Goal: Task Accomplishment & Management: Complete application form

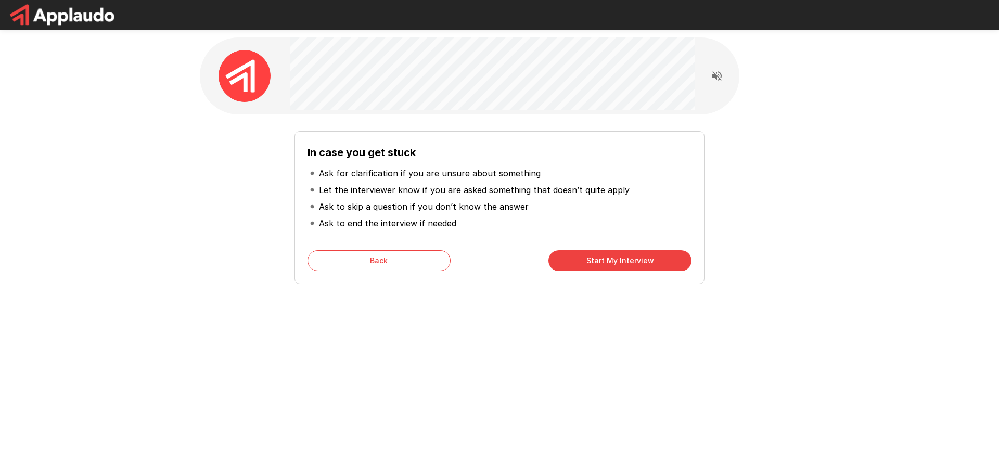
click at [593, 260] on button "Start My Interview" at bounding box center [620, 260] width 143 height 21
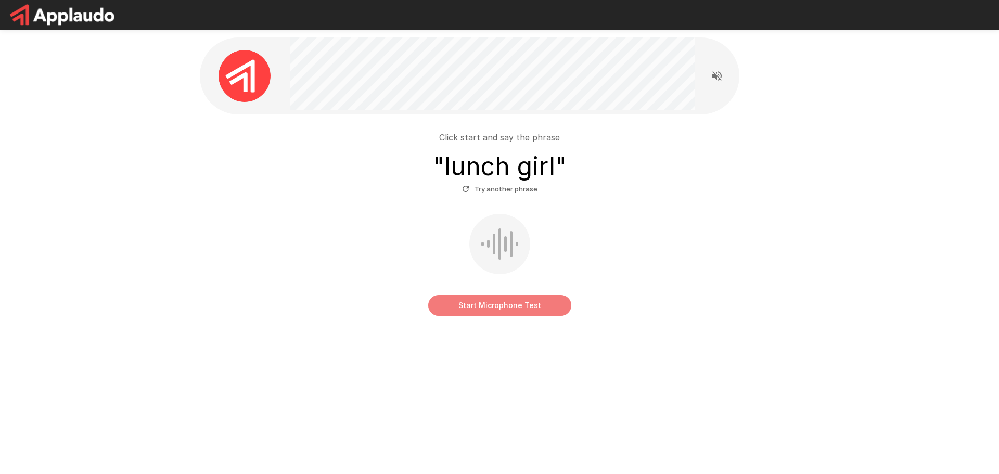
click at [509, 307] on button "Start Microphone Test" at bounding box center [499, 305] width 143 height 21
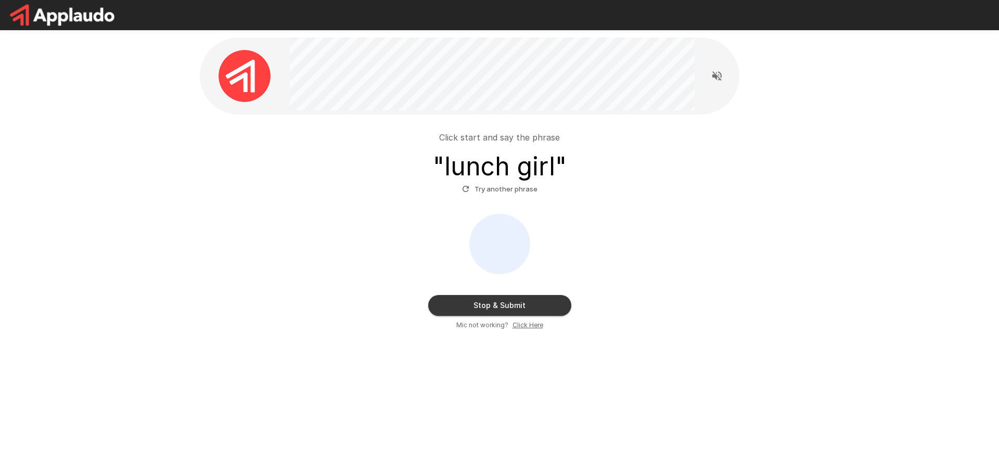
click at [462, 293] on div "Stop & Submit Mic not working? Click Here" at bounding box center [499, 272] width 591 height 117
click at [462, 298] on button "Stop & Submit" at bounding box center [499, 305] width 143 height 21
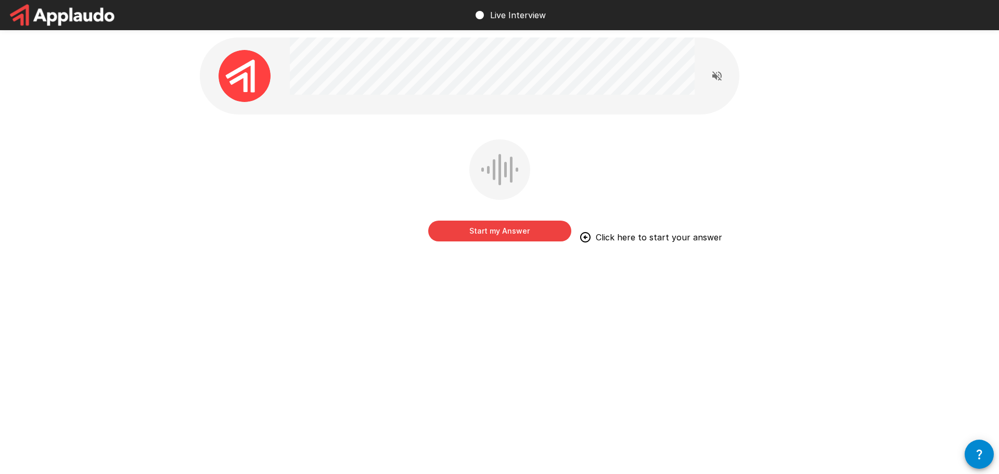
click at [488, 233] on button "Start my Answer" at bounding box center [499, 231] width 143 height 21
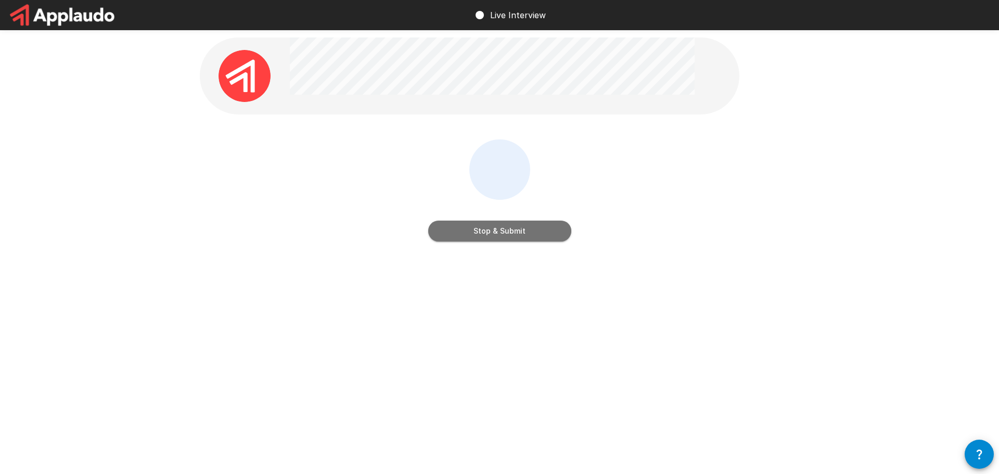
click at [488, 233] on button "Stop & Submit" at bounding box center [499, 231] width 143 height 21
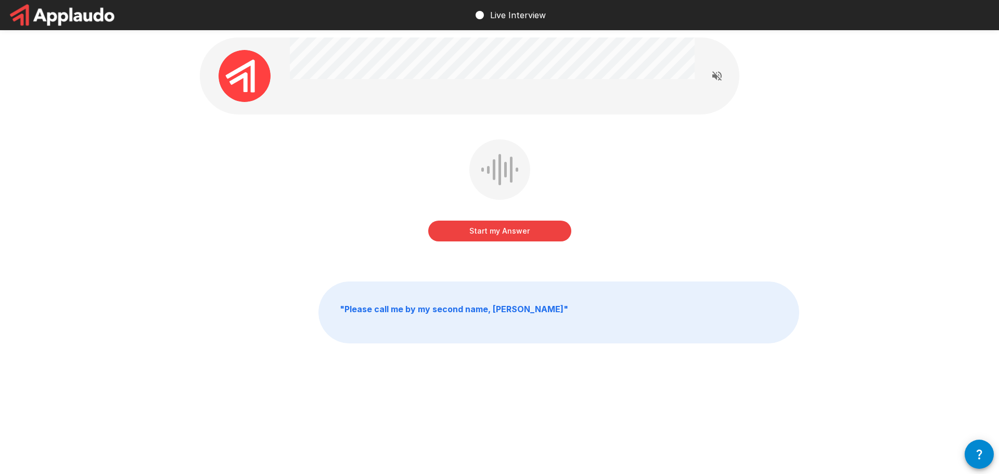
click at [525, 235] on button "Start my Answer" at bounding box center [499, 231] width 143 height 21
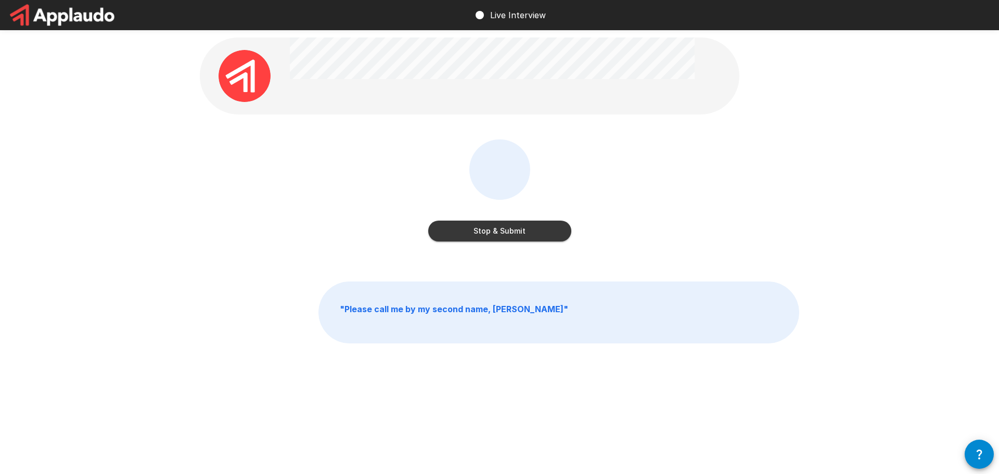
click at [525, 234] on button "Stop & Submit" at bounding box center [499, 231] width 143 height 21
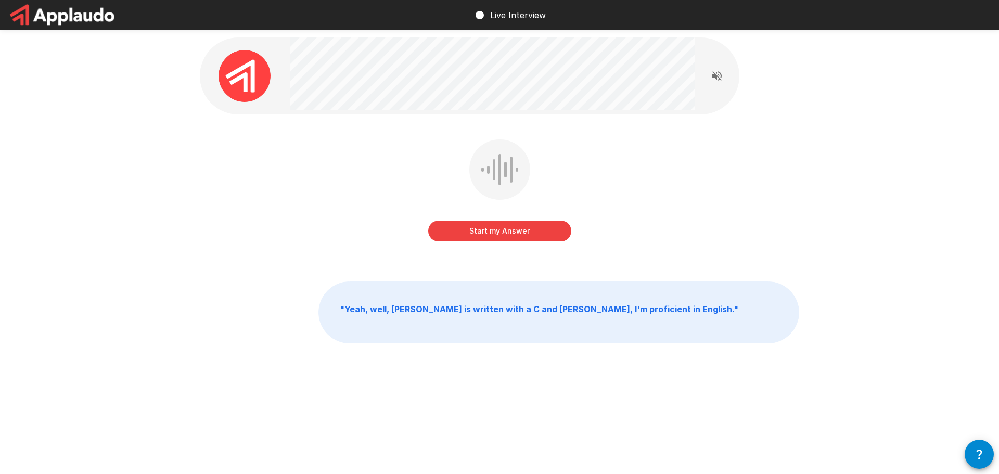
click at [738, 324] on p "" Yeah, well, Alonso is written with a C and Jess, I'm proficient in English. "" at bounding box center [559, 312] width 480 height 61
click at [501, 232] on button "Start my Answer" at bounding box center [499, 231] width 143 height 21
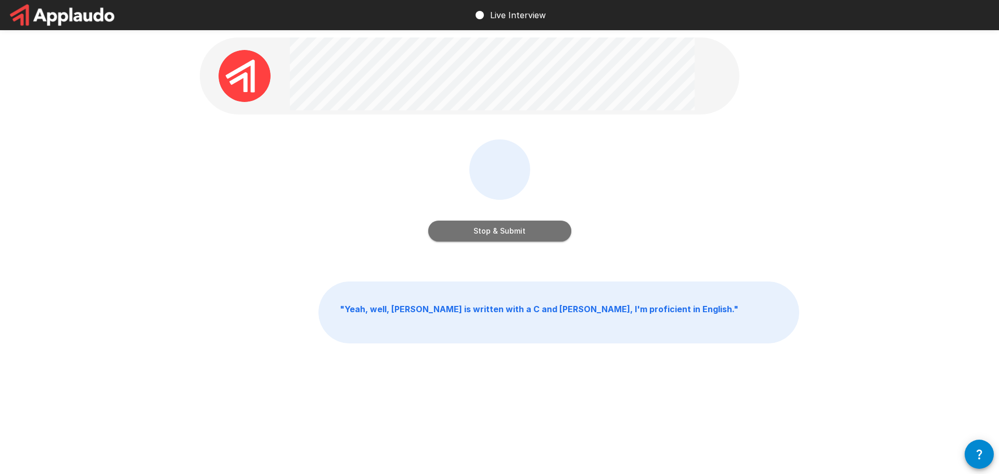
click at [517, 231] on button "Stop & Submit" at bounding box center [499, 231] width 143 height 21
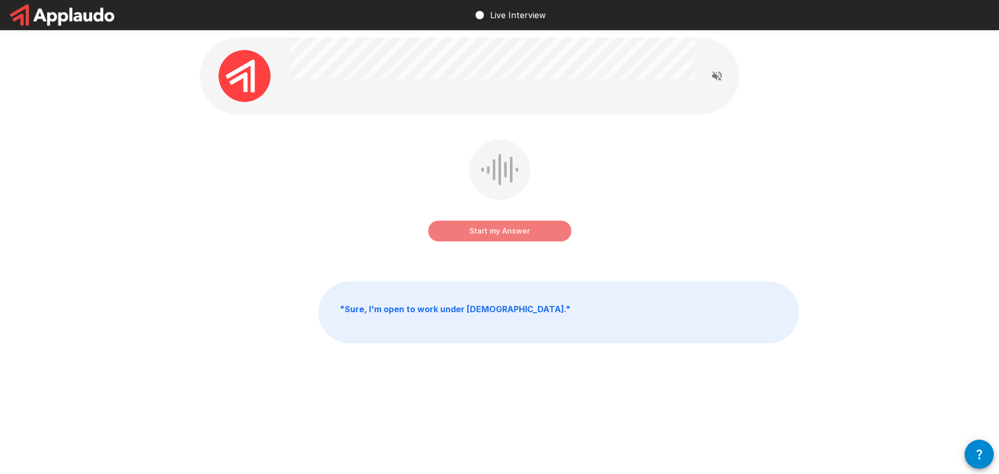
click at [517, 231] on button "Start my Answer" at bounding box center [499, 231] width 143 height 21
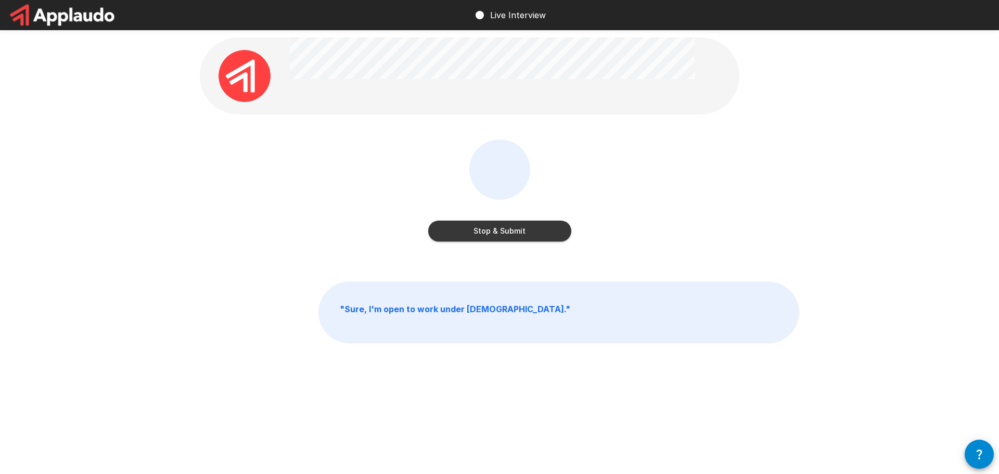
click at [517, 231] on button "Stop & Submit" at bounding box center [499, 231] width 143 height 21
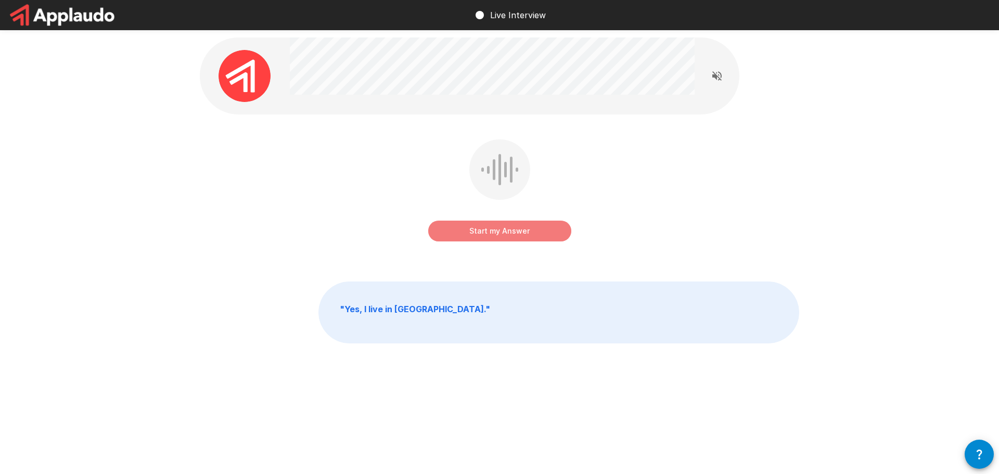
click at [482, 230] on button "Start my Answer" at bounding box center [499, 231] width 143 height 21
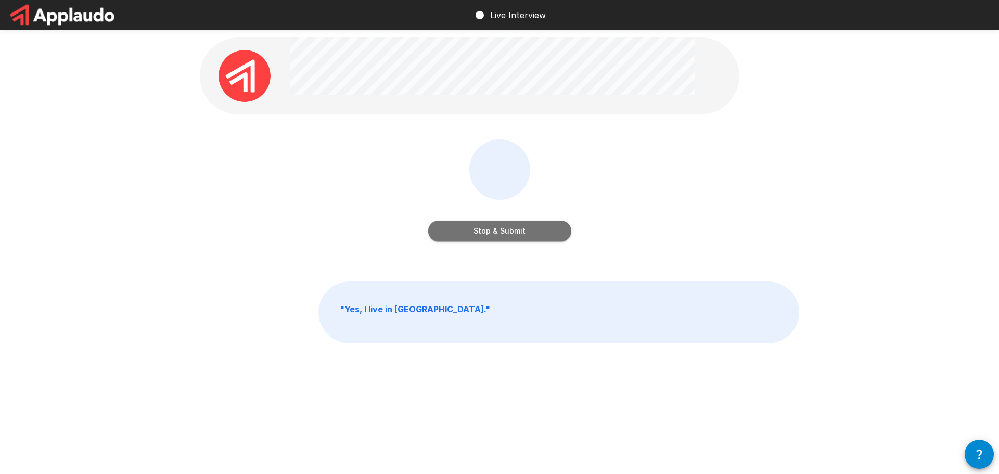
click at [482, 230] on button "Stop & Submit" at bounding box center [499, 231] width 143 height 21
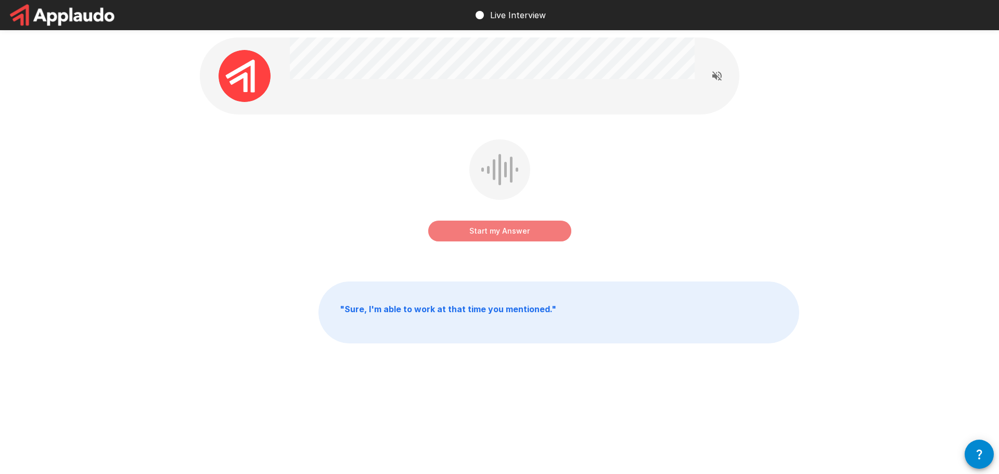
click at [491, 231] on button "Start my Answer" at bounding box center [499, 231] width 143 height 21
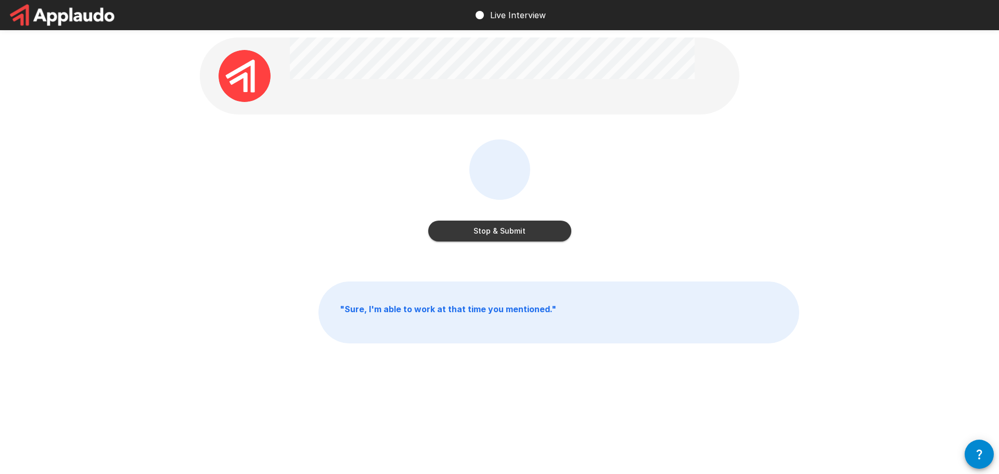
click at [502, 232] on button "Stop & Submit" at bounding box center [499, 231] width 143 height 21
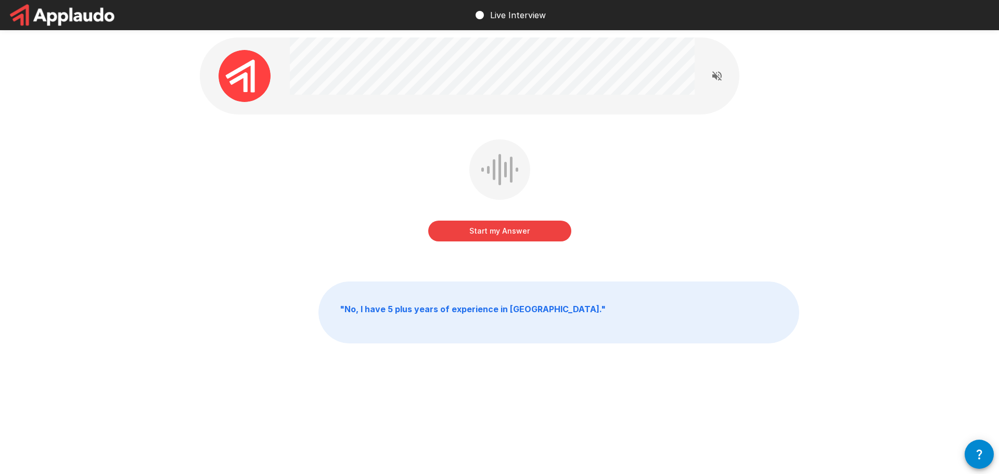
click at [502, 232] on button "Start my Answer" at bounding box center [499, 231] width 143 height 21
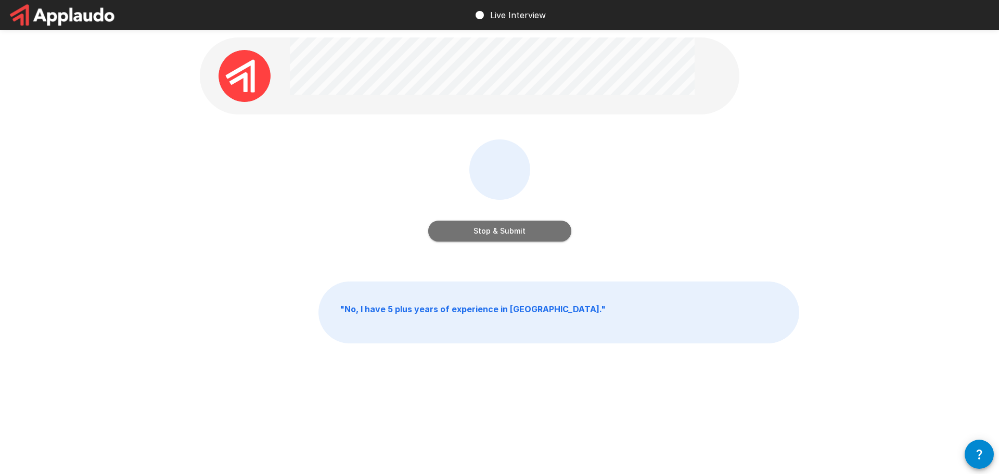
click at [502, 232] on button "Stop & Submit" at bounding box center [499, 231] width 143 height 21
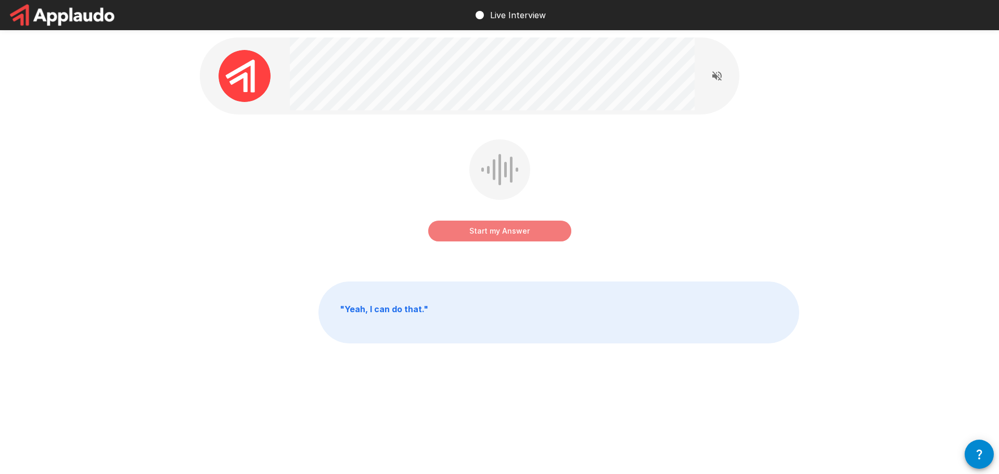
click at [502, 232] on button "Start my Answer" at bounding box center [499, 231] width 143 height 21
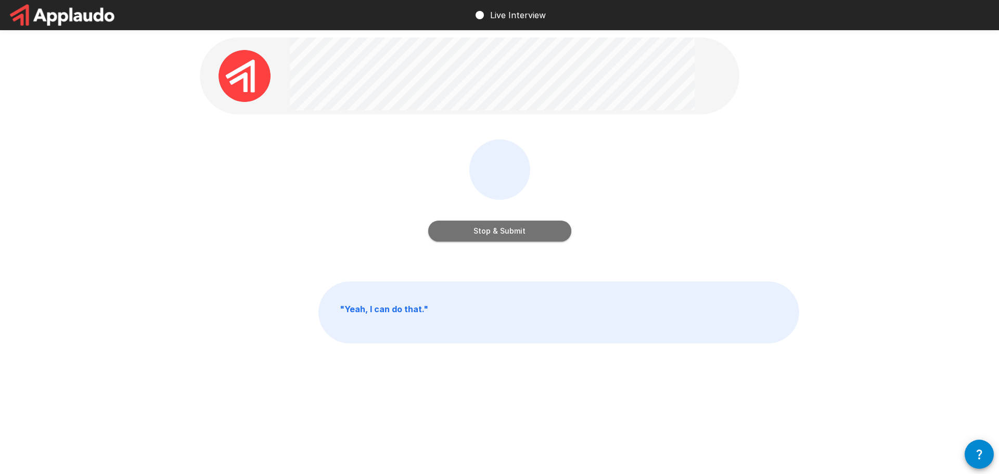
click at [502, 232] on button "Stop & Submit" at bounding box center [499, 231] width 143 height 21
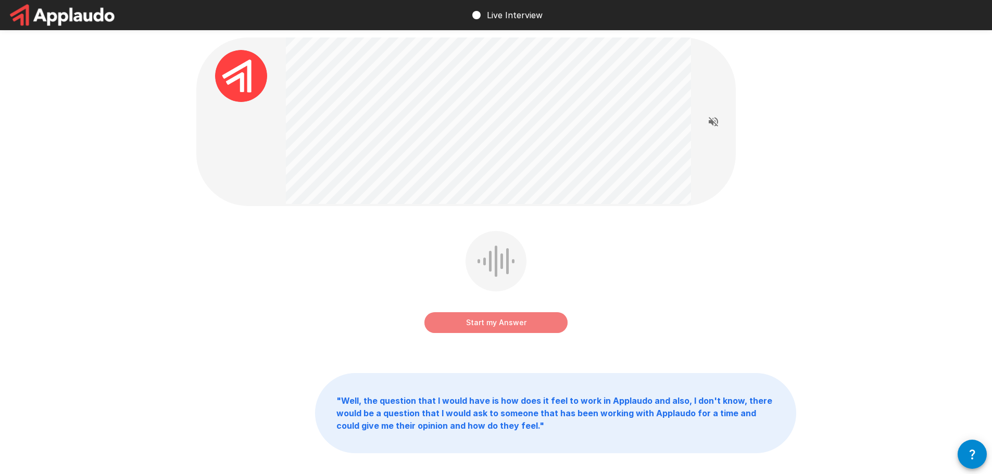
click at [493, 321] on button "Start my Answer" at bounding box center [495, 322] width 143 height 21
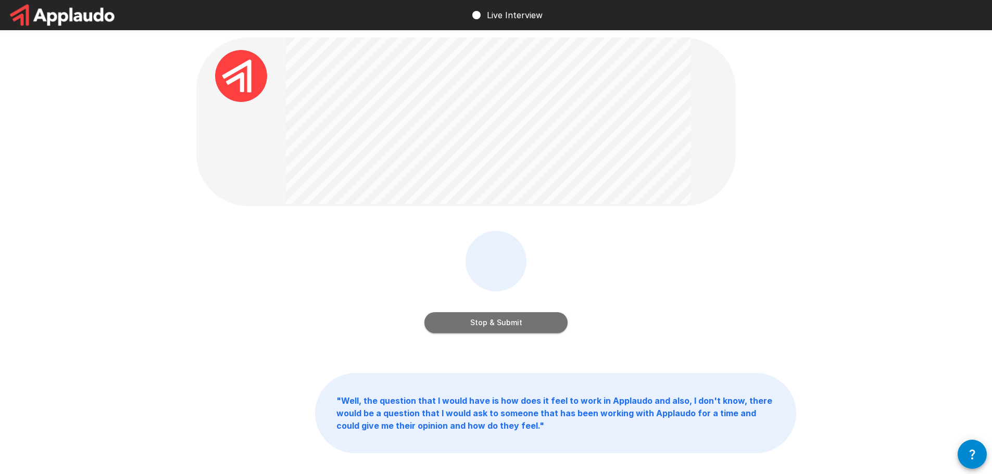
click at [493, 320] on button "Stop & Submit" at bounding box center [495, 322] width 143 height 21
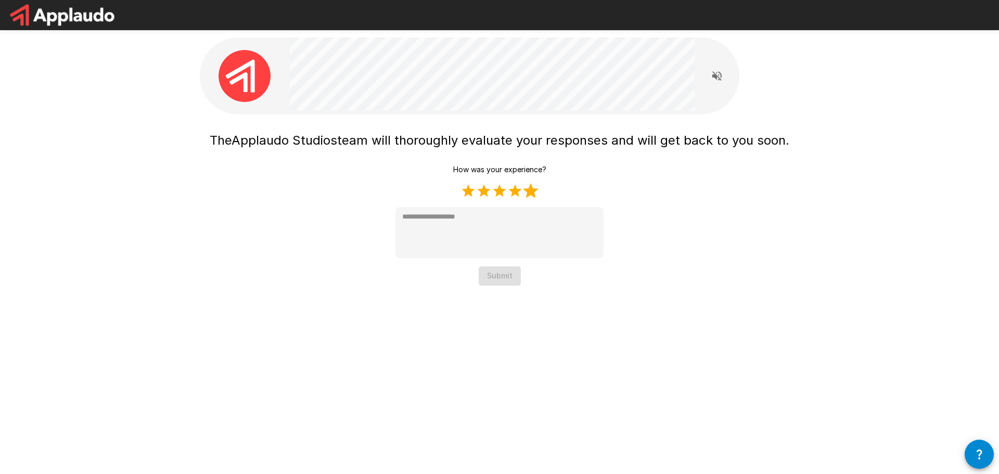
click at [533, 188] on label "5 Stars" at bounding box center [531, 191] width 16 height 16
type textarea "*"
click at [508, 278] on button "Submit" at bounding box center [500, 276] width 42 height 19
